Goal: Navigation & Orientation: Find specific page/section

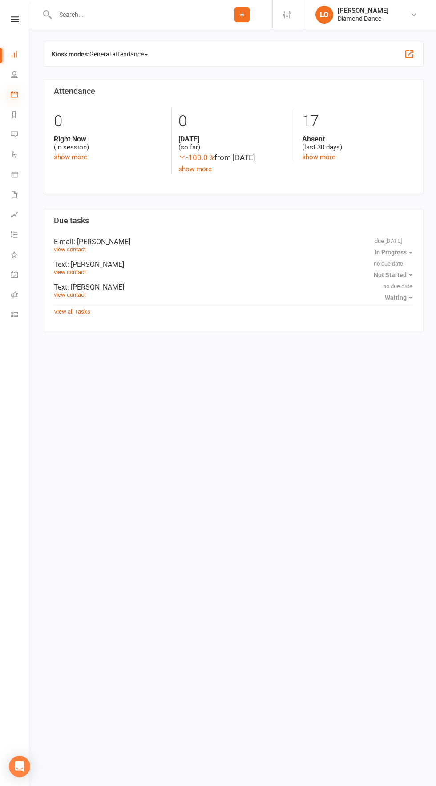
click at [12, 92] on icon at bounding box center [14, 94] width 7 height 7
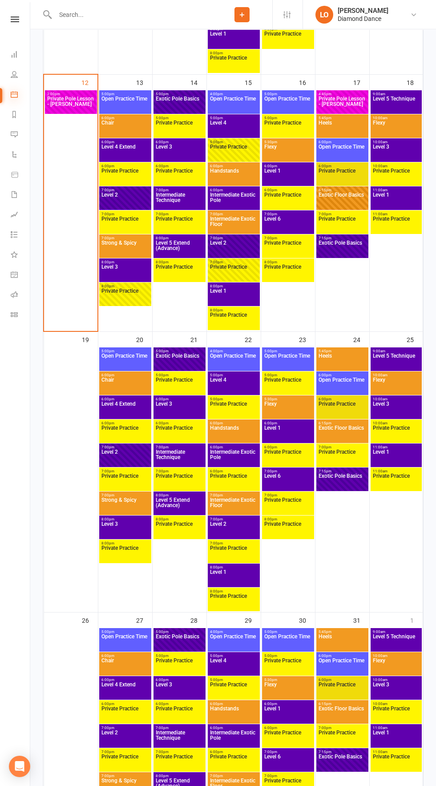
scroll to position [683, 0]
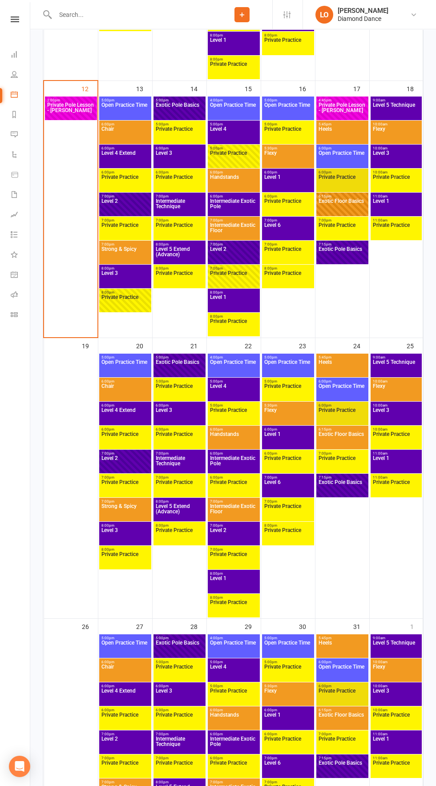
click at [118, 265] on div "8:00pm - 9:00pm Level 3" at bounding box center [125, 277] width 52 height 24
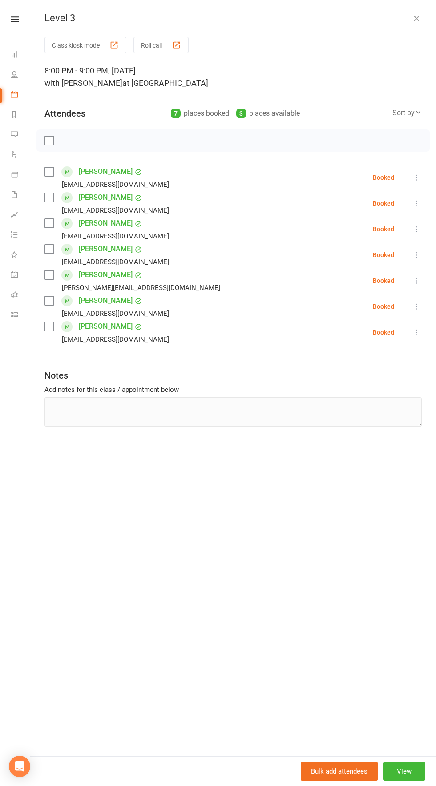
click at [415, 23] on button "button" at bounding box center [416, 18] width 11 height 11
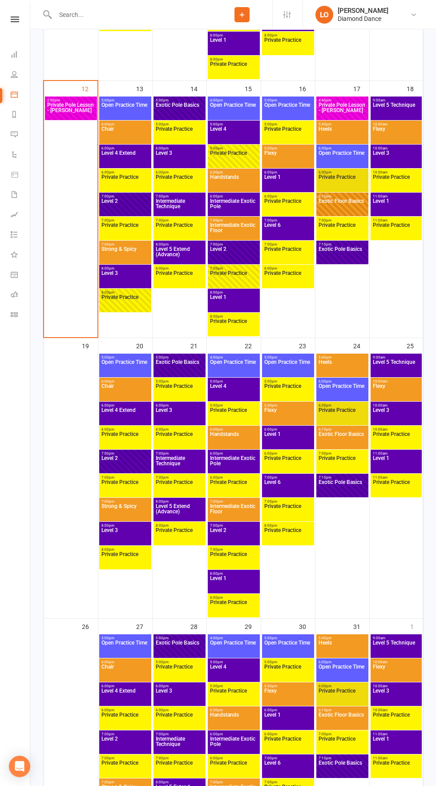
click at [125, 307] on span "Private Practice" at bounding box center [125, 302] width 48 height 16
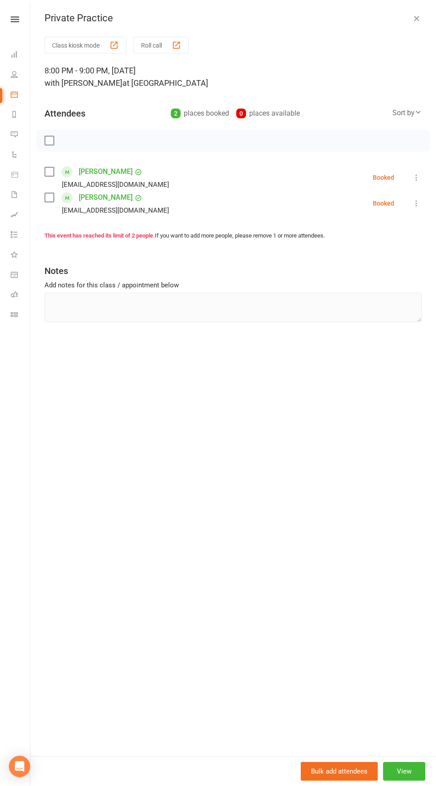
click at [414, 18] on icon "button" at bounding box center [416, 18] width 9 height 9
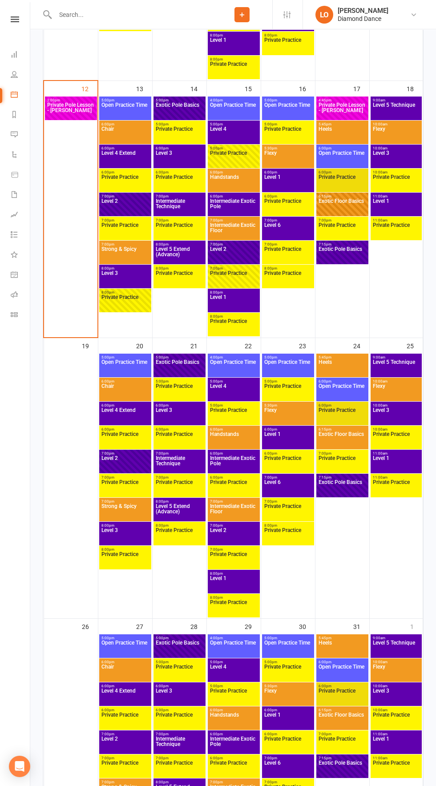
click at [139, 133] on span "Chair" at bounding box center [125, 134] width 48 height 16
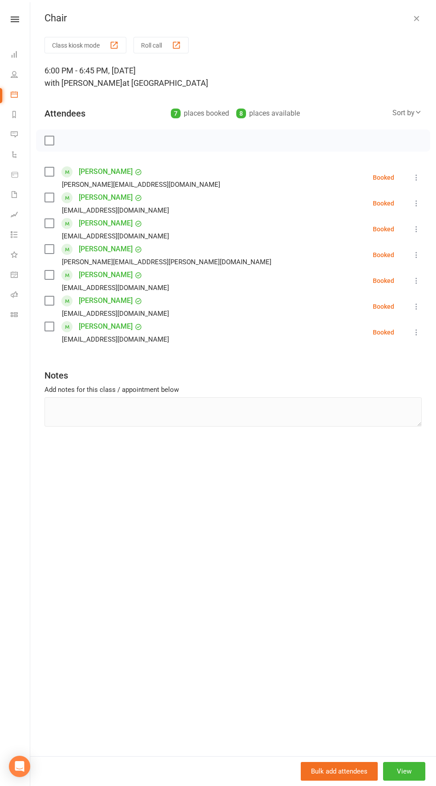
click at [412, 18] on icon "button" at bounding box center [416, 18] width 9 height 9
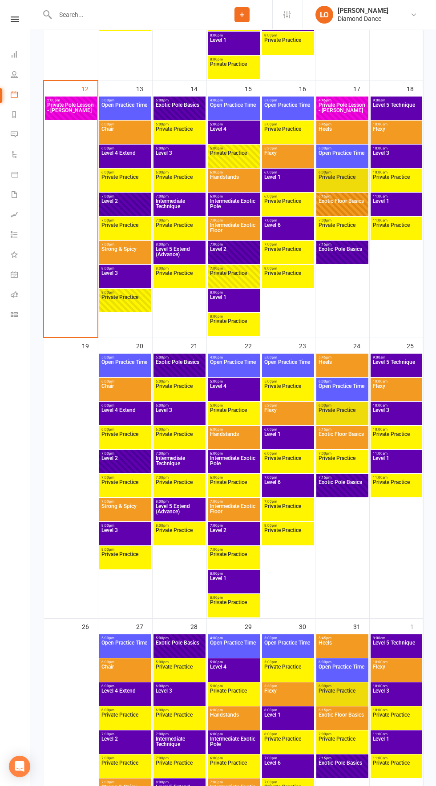
click at [127, 154] on span "Level 4 Extend" at bounding box center [125, 158] width 48 height 16
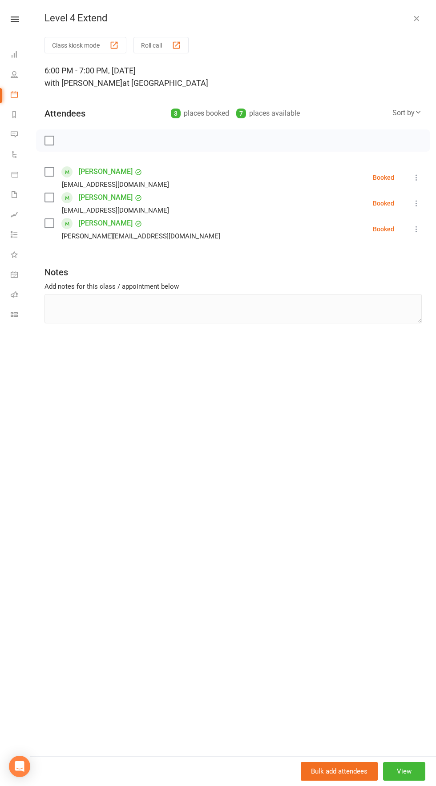
click at [414, 18] on icon "button" at bounding box center [416, 18] width 9 height 9
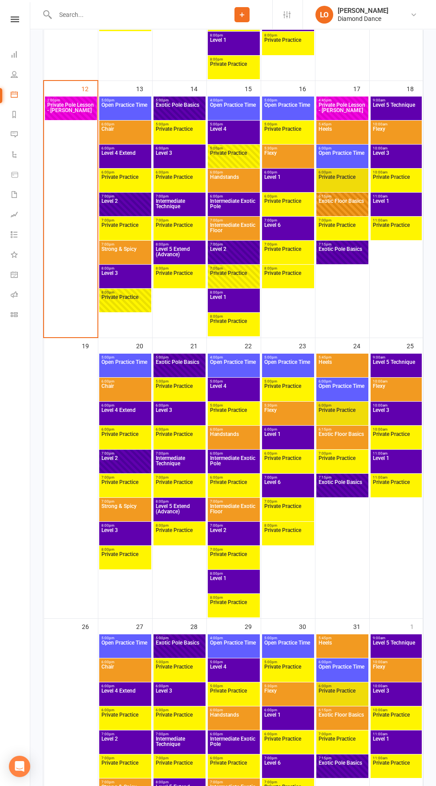
click at [242, 133] on span "Level 4" at bounding box center [233, 134] width 48 height 16
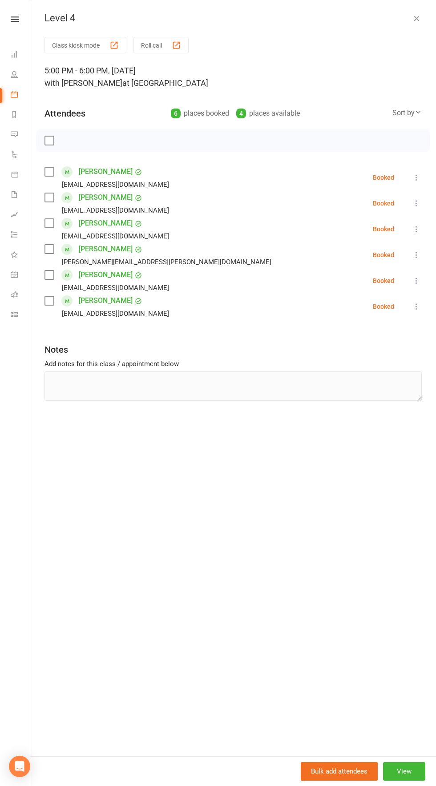
click at [416, 18] on icon "button" at bounding box center [416, 18] width 9 height 9
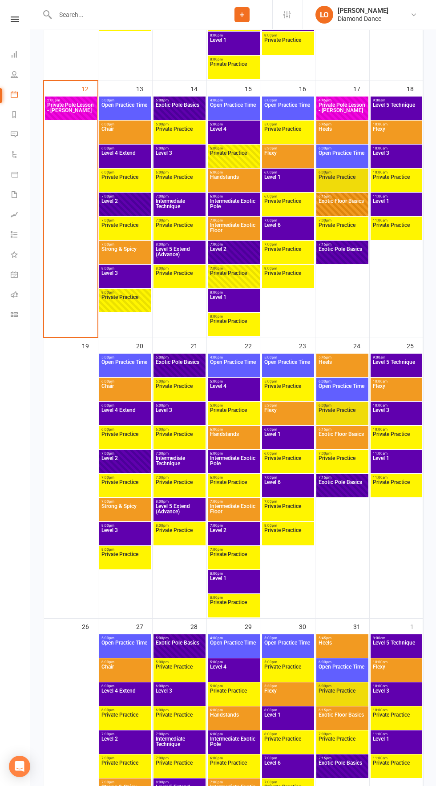
click at [386, 207] on span "Level 1" at bounding box center [396, 206] width 48 height 16
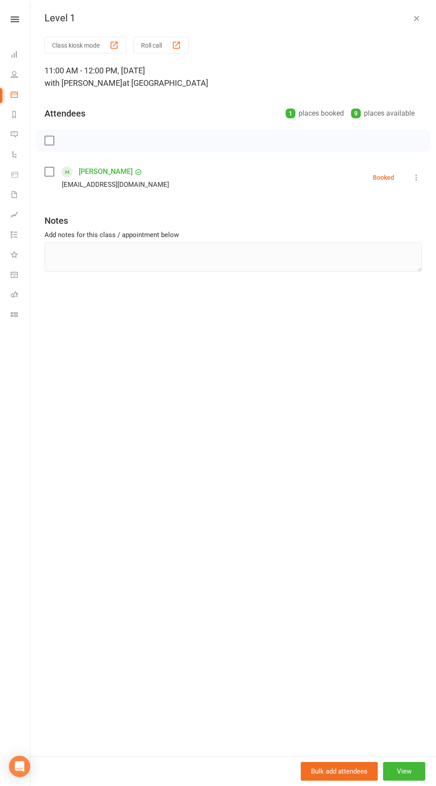
click at [413, 18] on icon "button" at bounding box center [416, 18] width 9 height 9
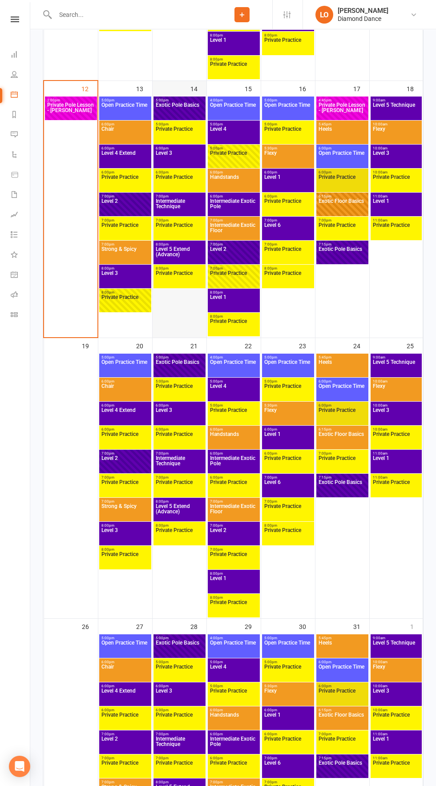
click at [170, 264] on div at bounding box center [179, 216] width 52 height 240
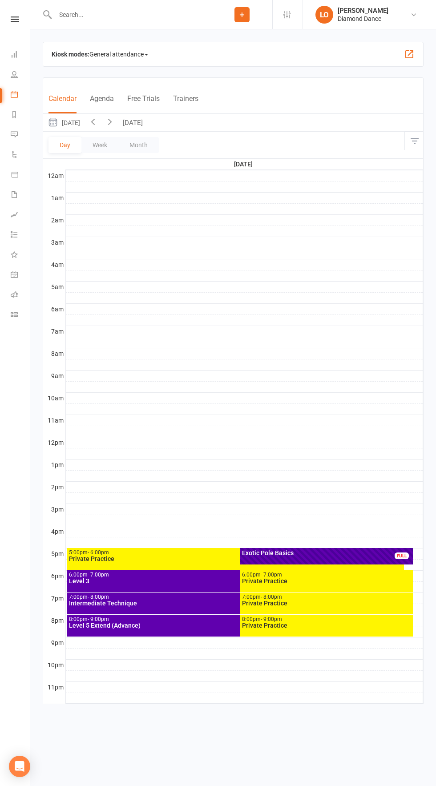
scroll to position [0, 0]
